Goal: Contribute content

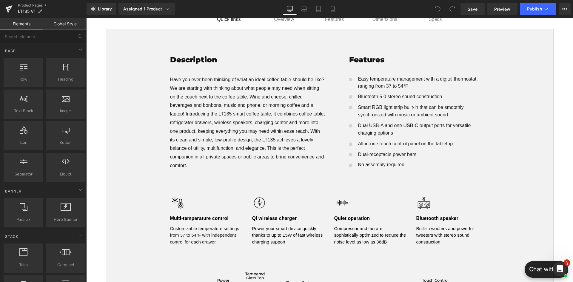
scroll to position [298, 0]
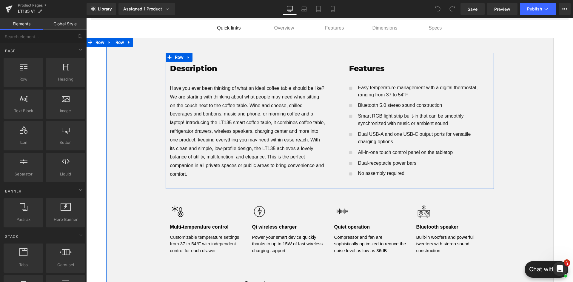
click at [327, 91] on div "Description Heading Have you ever been thinking of what an ideal coffee table s…" at bounding box center [248, 120] width 164 height 117
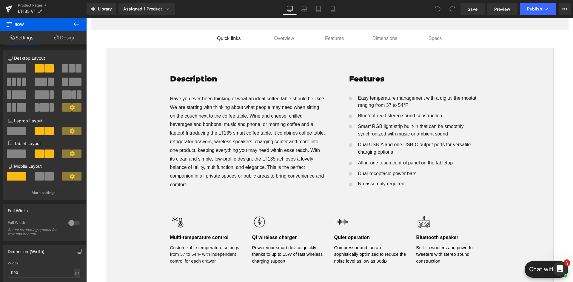
scroll to position [239, 0]
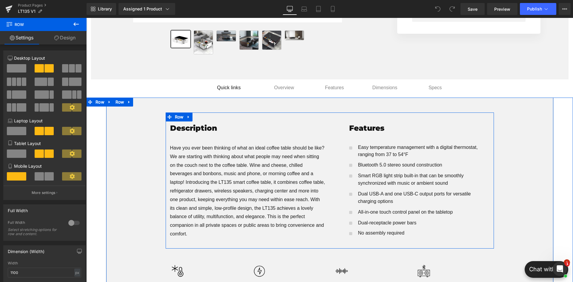
click at [306, 119] on div "Description Heading Have you ever been thinking of what an ideal coffee table s…" at bounding box center [330, 180] width 328 height 136
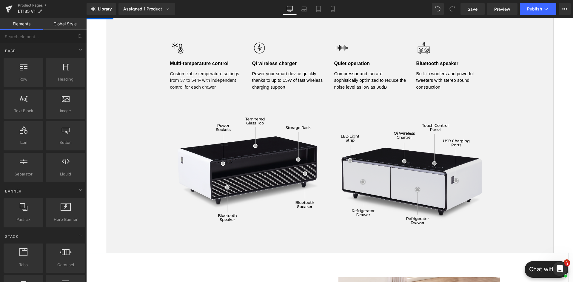
scroll to position [358, 0]
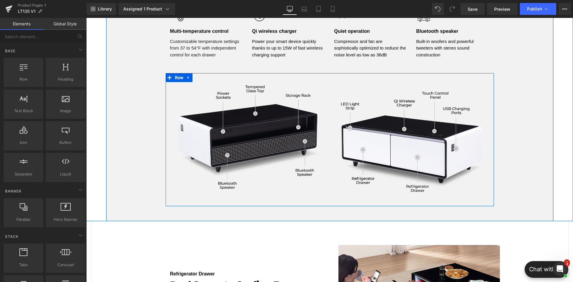
click at [317, 77] on div "Image Image Row" at bounding box center [330, 139] width 328 height 133
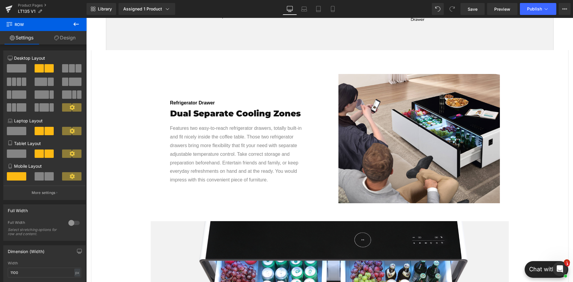
scroll to position [567, 0]
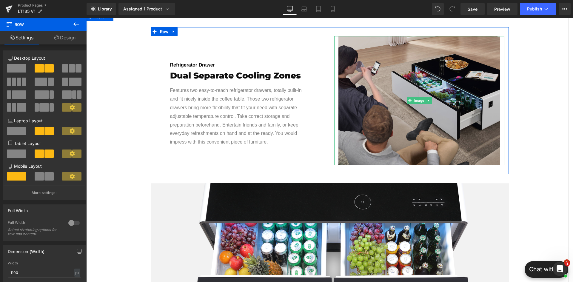
click at [374, 128] on img at bounding box center [419, 100] width 162 height 129
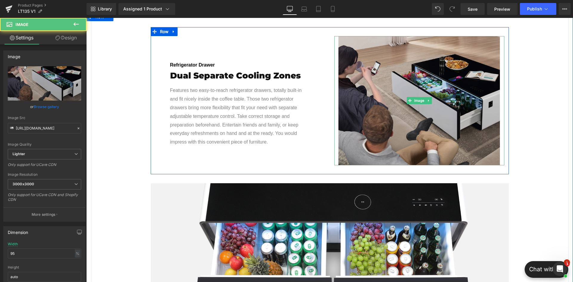
click at [390, 122] on img at bounding box center [419, 100] width 162 height 129
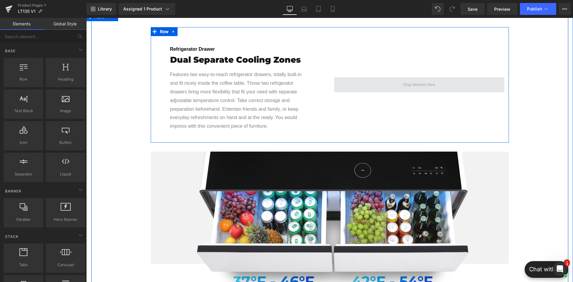
click at [406, 87] on span at bounding box center [419, 84] width 36 height 9
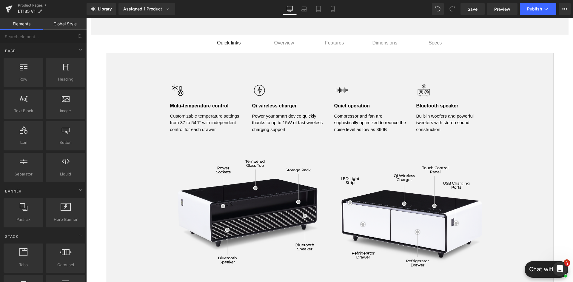
scroll to position [328, 0]
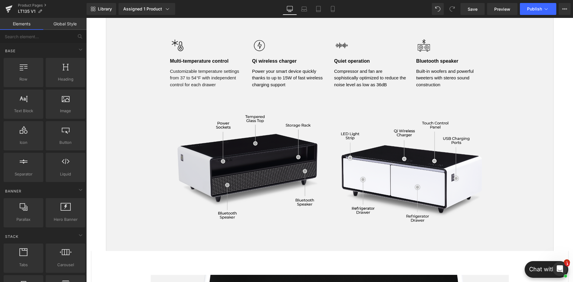
click at [321, 115] on img at bounding box center [247, 169] width 161 height 115
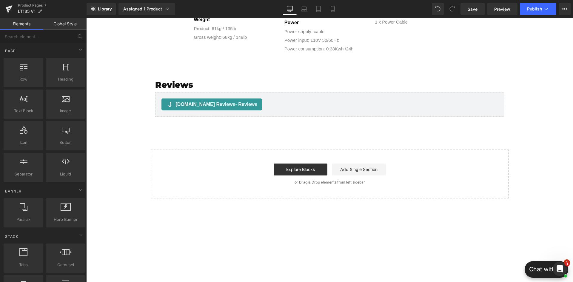
scroll to position [1761, 0]
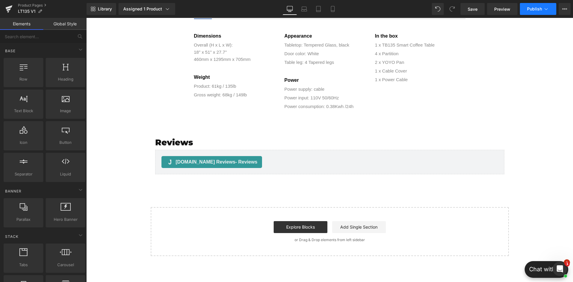
click at [534, 9] on span "Publish" at bounding box center [534, 9] width 15 height 5
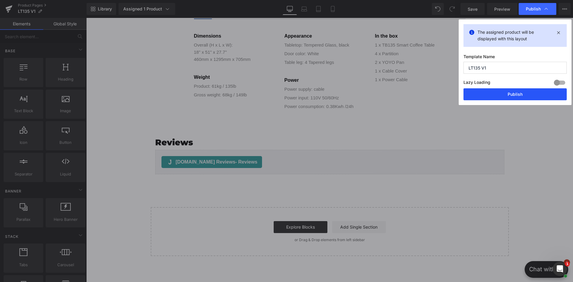
click at [513, 94] on button "Publish" at bounding box center [514, 94] width 103 height 12
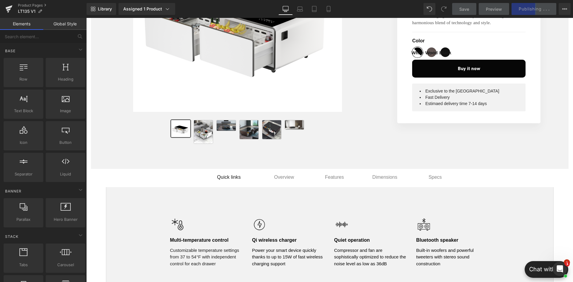
scroll to position [0, 0]
